Goal: Task Accomplishment & Management: Use online tool/utility

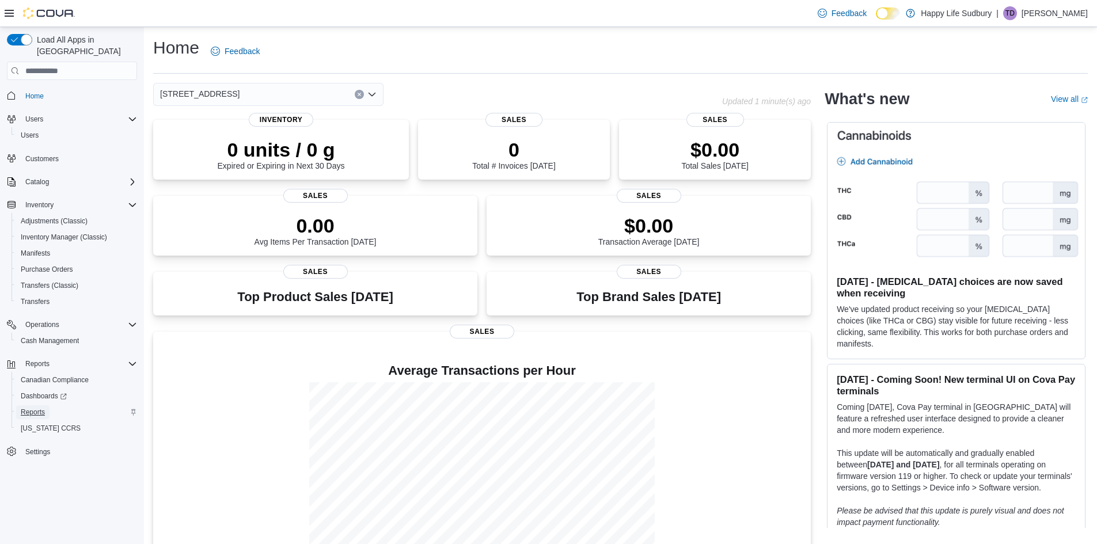
click at [37, 408] on span "Reports" at bounding box center [33, 412] width 24 height 9
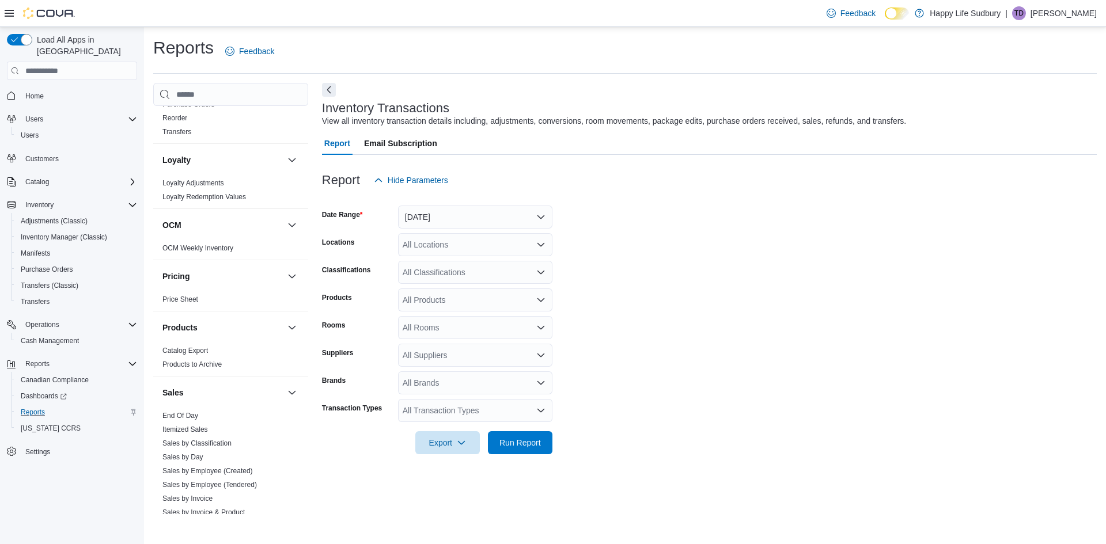
scroll to position [688, 0]
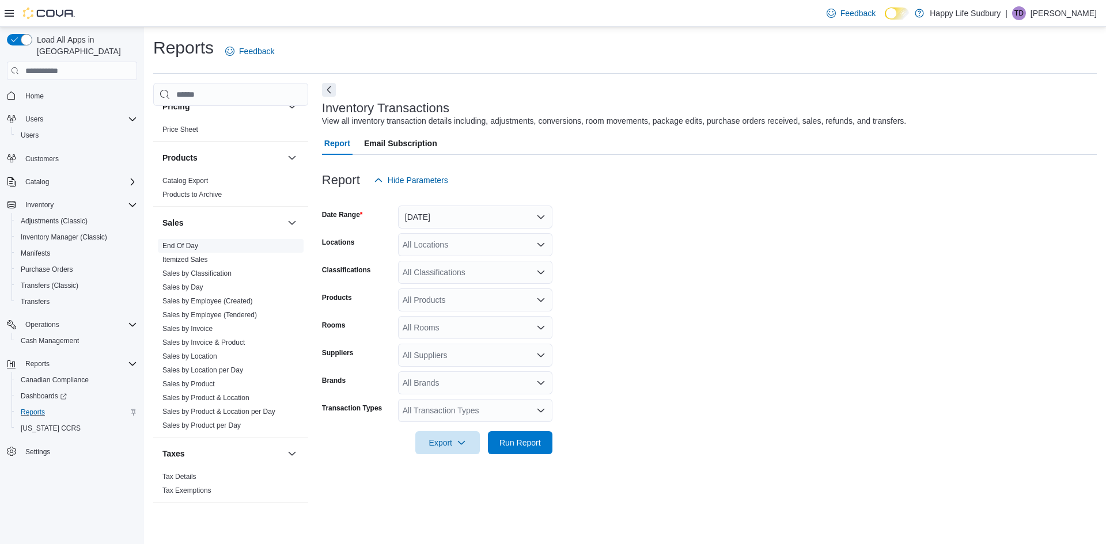
click at [188, 245] on link "End Of Day" at bounding box center [180, 246] width 36 height 8
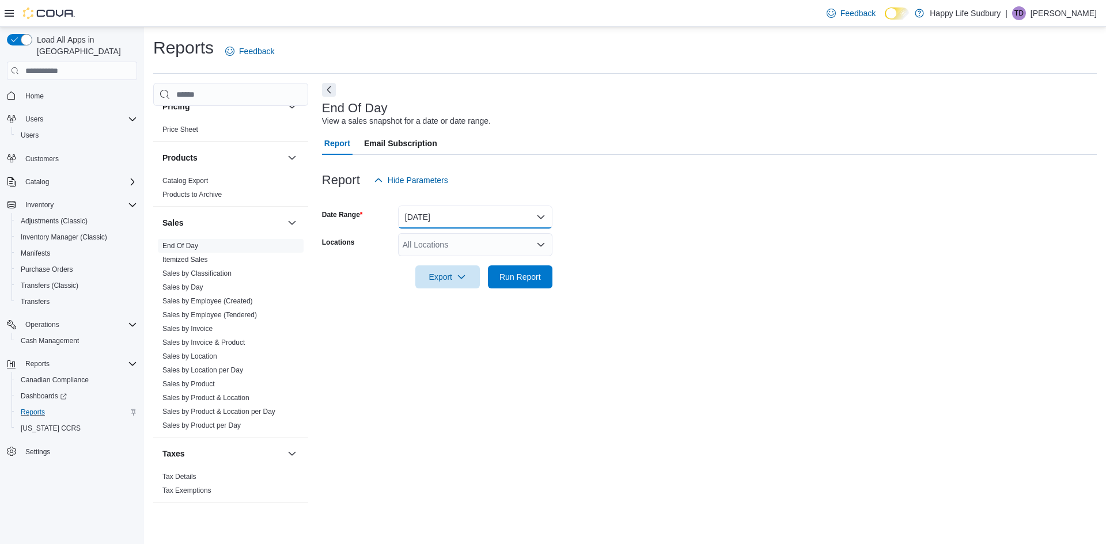
click at [462, 212] on button "Today" at bounding box center [475, 217] width 154 height 23
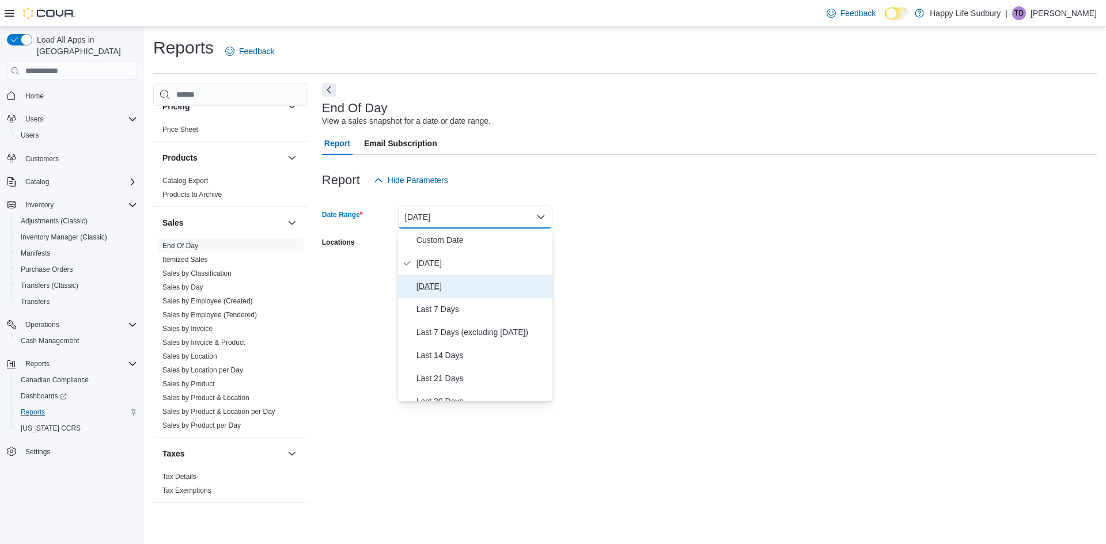
click at [448, 286] on span "Yesterday" at bounding box center [481, 286] width 131 height 14
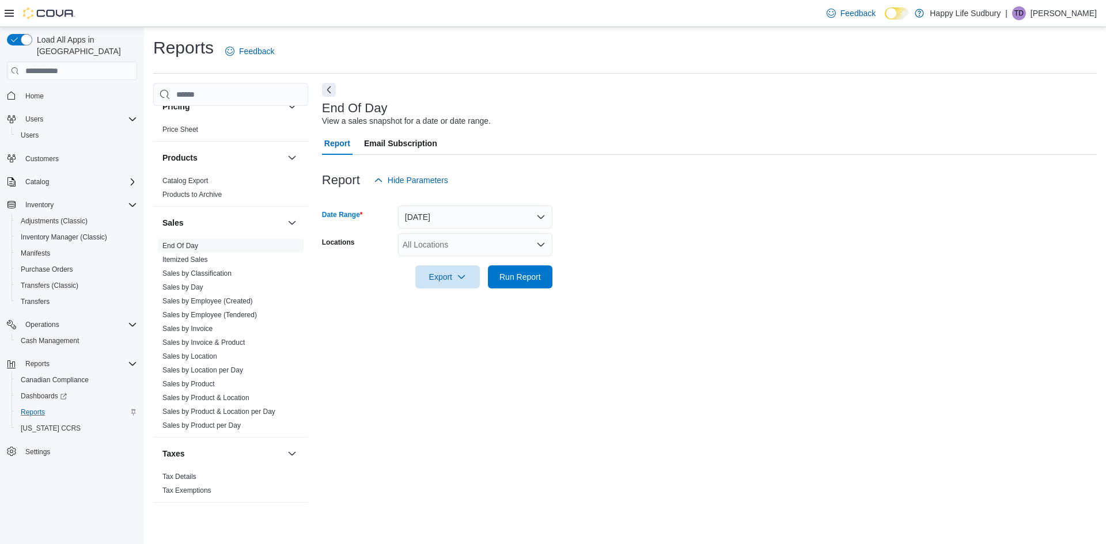
click at [484, 249] on div "All Locations" at bounding box center [475, 244] width 154 height 23
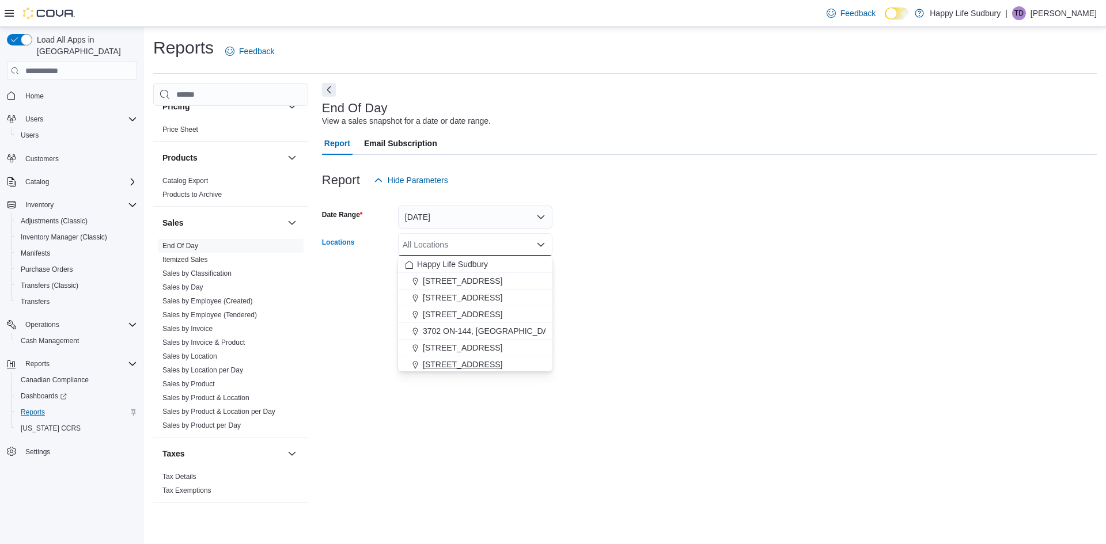
click at [447, 365] on span "42 Lakeshore Dr, North Bay" at bounding box center [462, 365] width 79 height 12
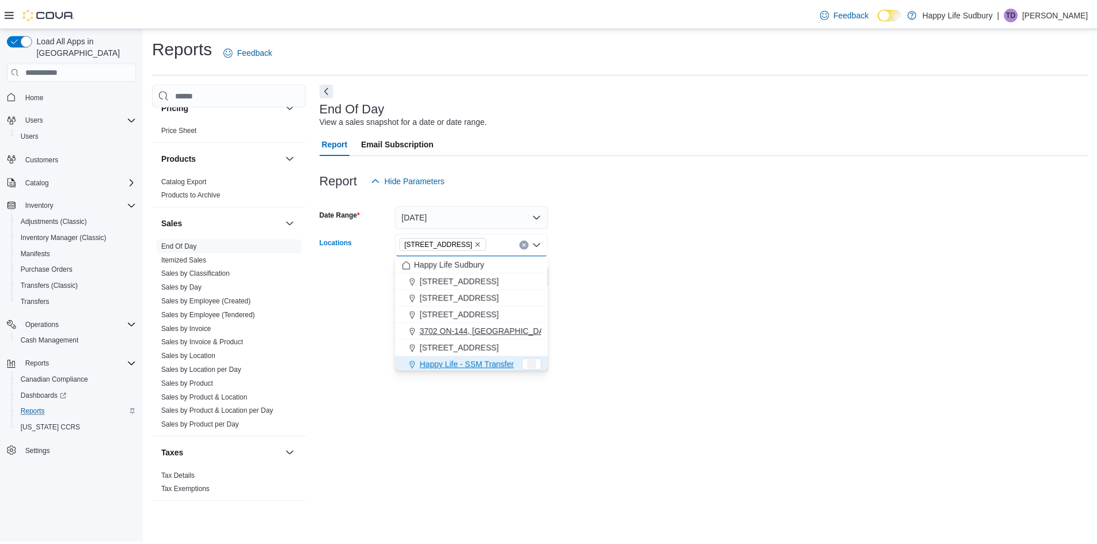
scroll to position [2, 0]
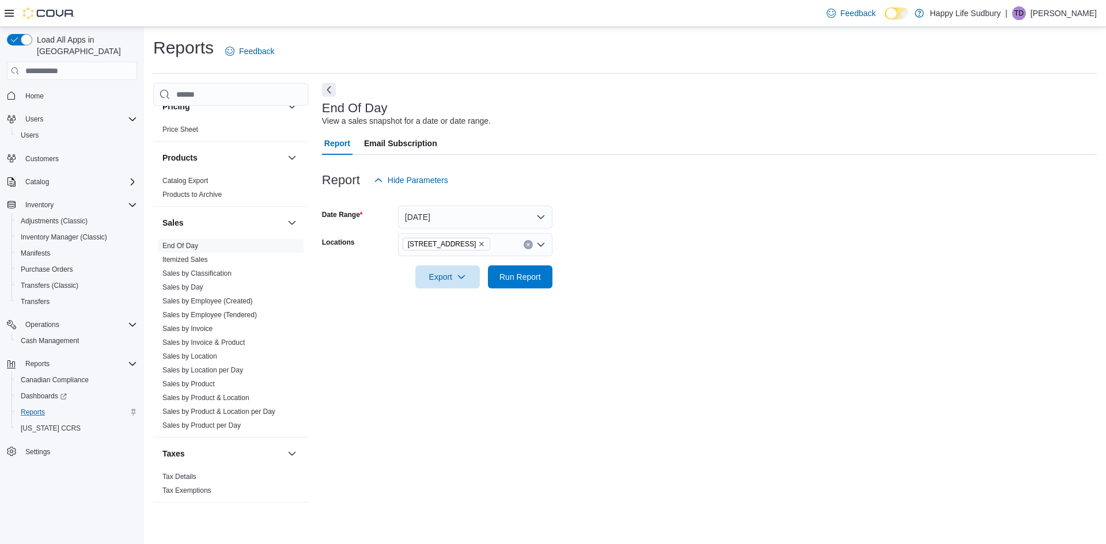
click at [664, 288] on form "Date Range Yesterday Locations 42 Lakeshore Dr, North Bay Export Run Report" at bounding box center [709, 240] width 775 height 97
click at [521, 275] on span "Run Report" at bounding box center [519, 277] width 41 height 12
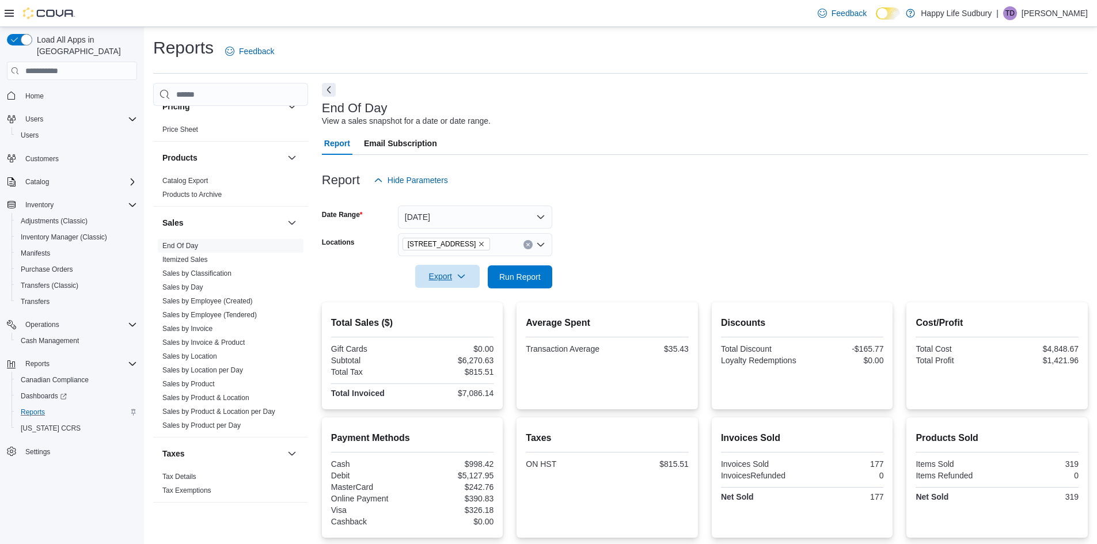
click at [454, 272] on span "Export" at bounding box center [447, 276] width 51 height 23
click at [440, 324] on span "Export to Pdf" at bounding box center [449, 322] width 52 height 9
